Goal: Navigation & Orientation: Find specific page/section

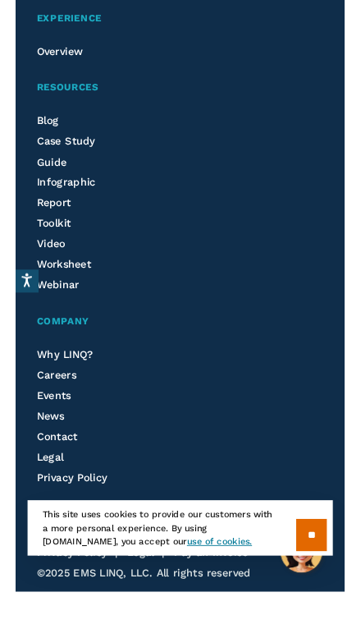
scroll to position [7660, 0]
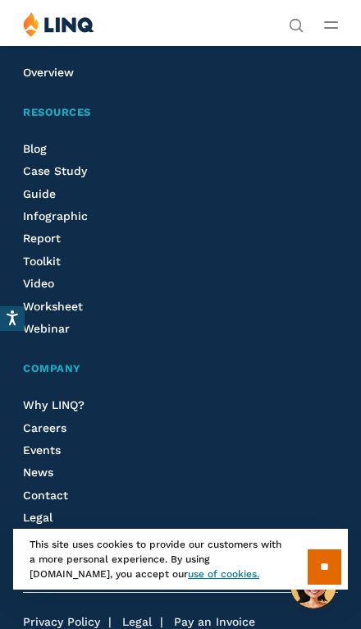
click at [329, 561] on input "**" at bounding box center [325, 566] width 34 height 35
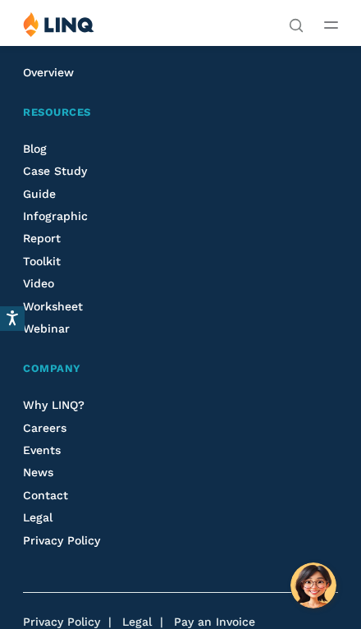
click at [337, 16] on button "Open Main Menu" at bounding box center [331, 25] width 14 height 18
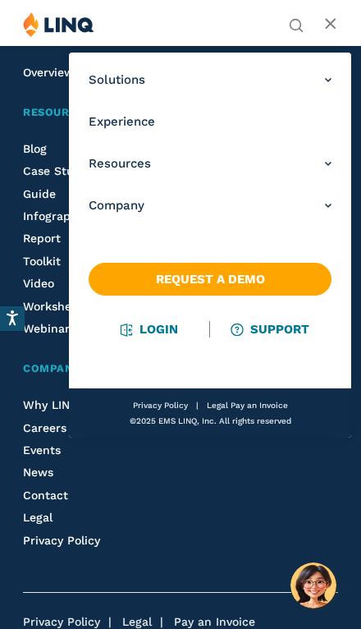
click at [292, 531] on li "Privacy Policy" at bounding box center [180, 540] width 315 height 18
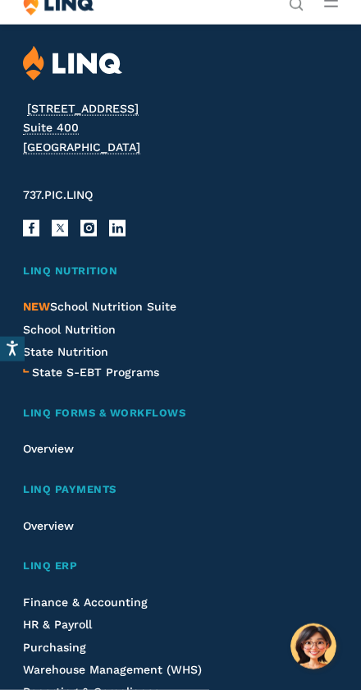
scroll to position [6780, 0]
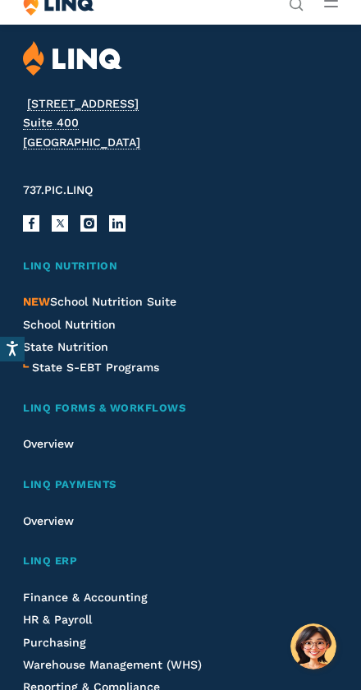
click at [142, 360] on span "State S-EBT Programs" at bounding box center [95, 366] width 127 height 13
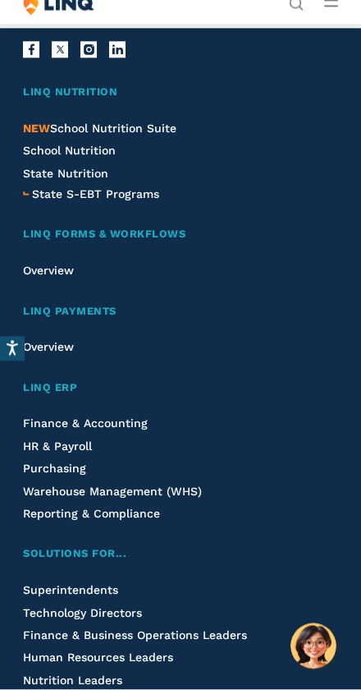
scroll to position [4325, 0]
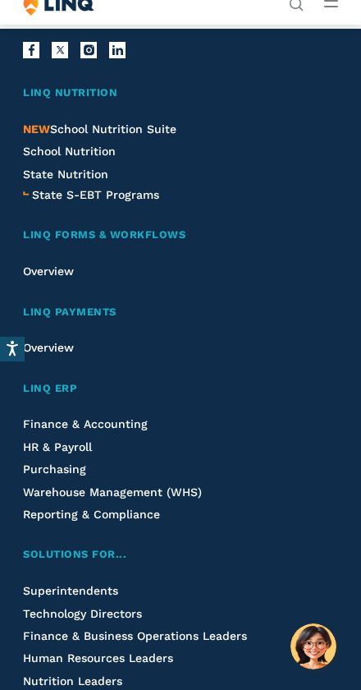
click at [137, 417] on span "Finance & Accounting" at bounding box center [85, 423] width 125 height 13
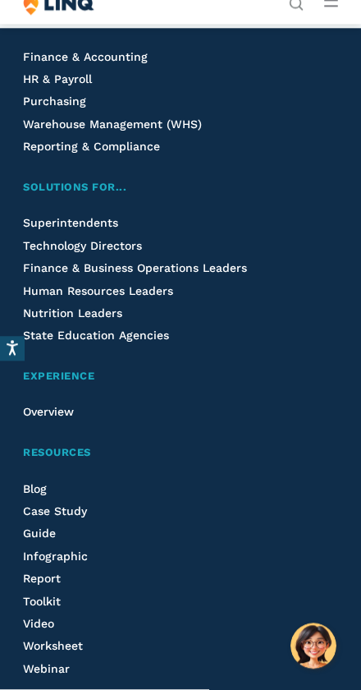
scroll to position [5515, 0]
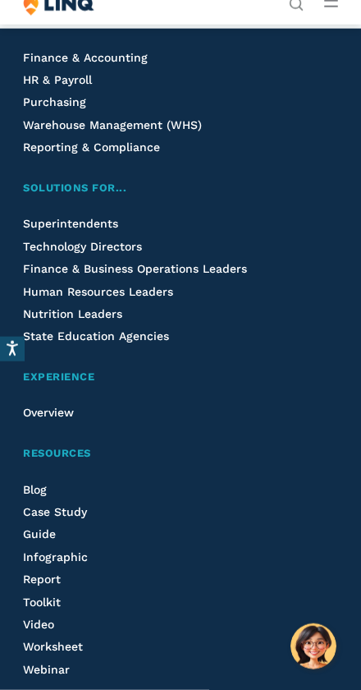
click at [86, 505] on span "Case Study" at bounding box center [55, 511] width 64 height 13
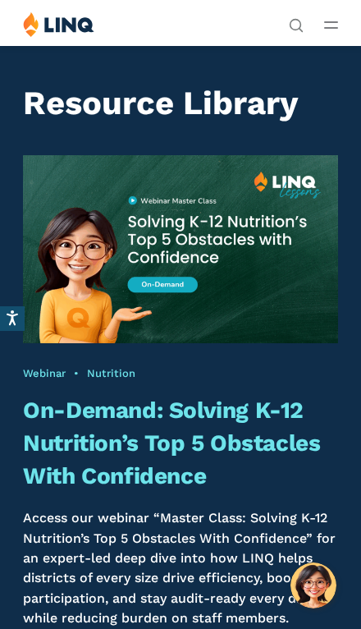
click at [336, 20] on button "Open Main Menu" at bounding box center [331, 25] width 14 height 18
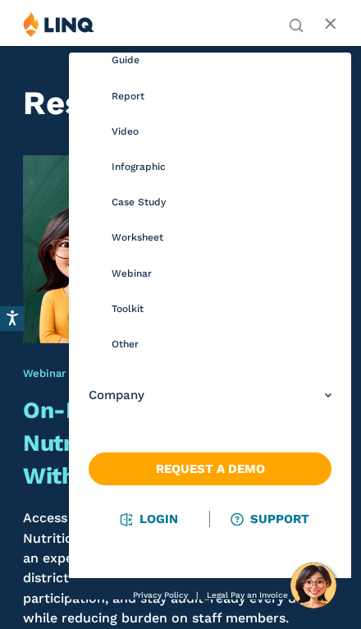
scroll to position [226, 0]
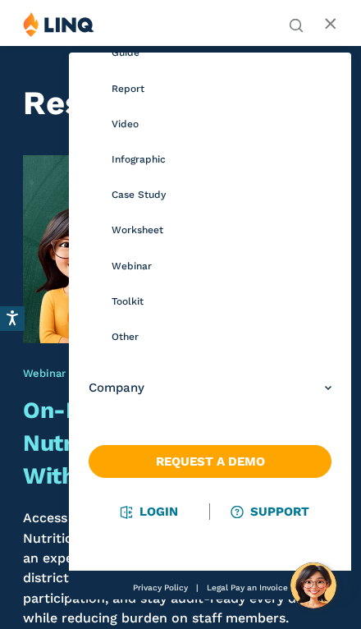
click at [273, 351] on link "Other" at bounding box center [222, 336] width 220 height 35
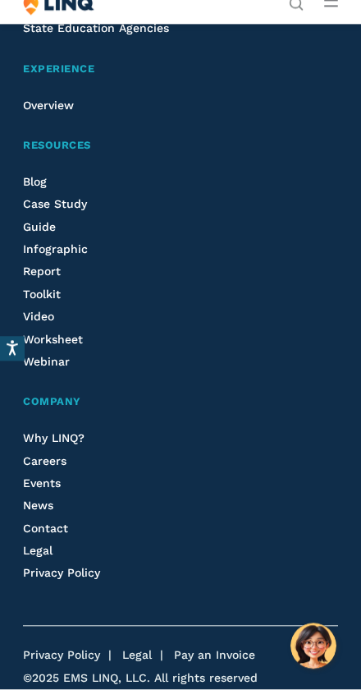
scroll to position [3620, 0]
